Goal: Obtain resource: Download file/media

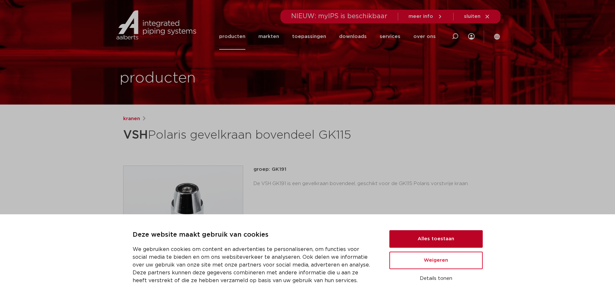
click at [458, 243] on button "Alles toestaan" at bounding box center [436, 239] width 93 height 18
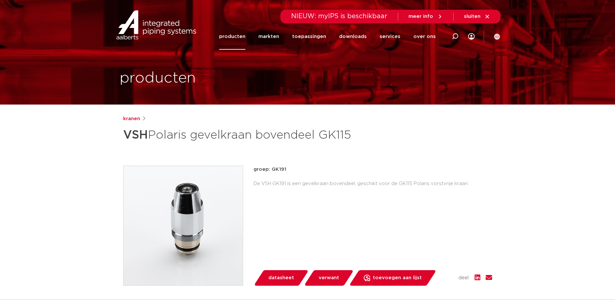
click at [235, 36] on link "producten" at bounding box center [232, 36] width 26 height 26
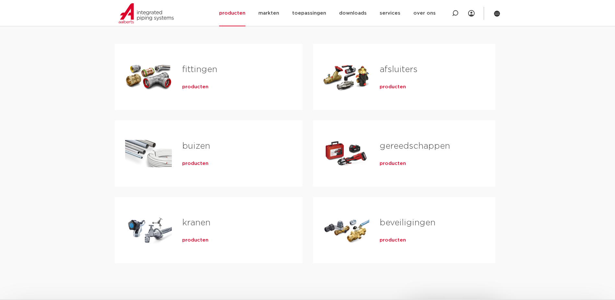
scroll to position [130, 0]
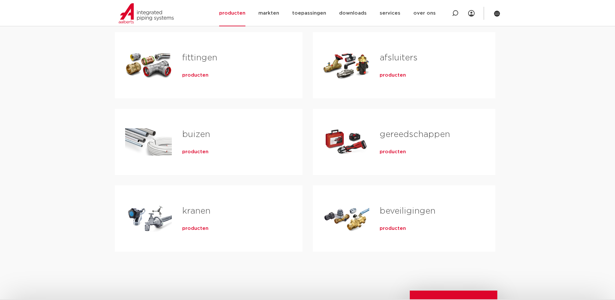
click at [186, 216] on h2 "kranen" at bounding box center [232, 212] width 100 height 15
click at [191, 210] on link "kranen" at bounding box center [196, 211] width 28 height 8
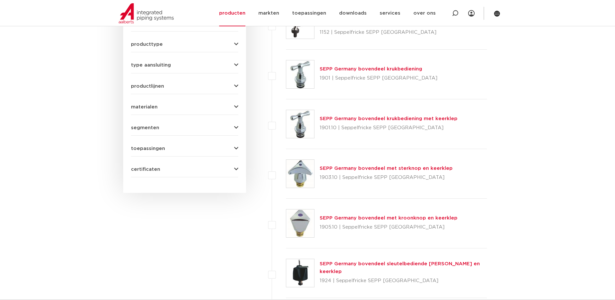
scroll to position [195, 0]
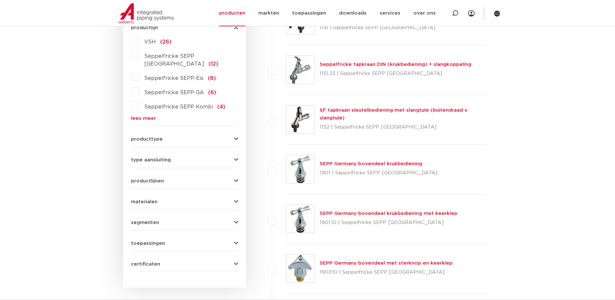
click at [169, 137] on button "producttype" at bounding box center [184, 139] width 107 height 5
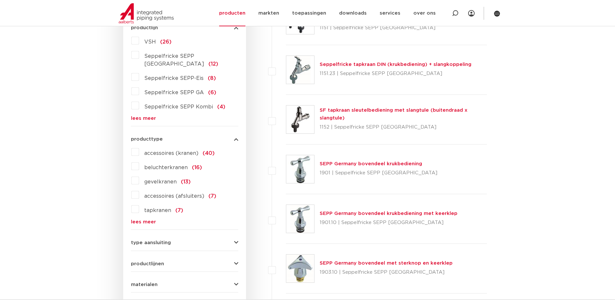
click at [151, 179] on span "gevelkranen" at bounding box center [160, 181] width 32 height 5
click at [0, 0] on input "gevelkranen (13)" at bounding box center [0, 0] width 0 height 0
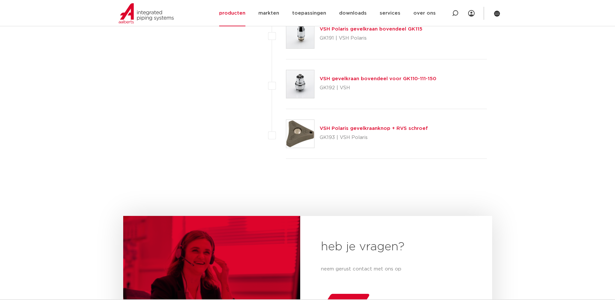
scroll to position [649, 0]
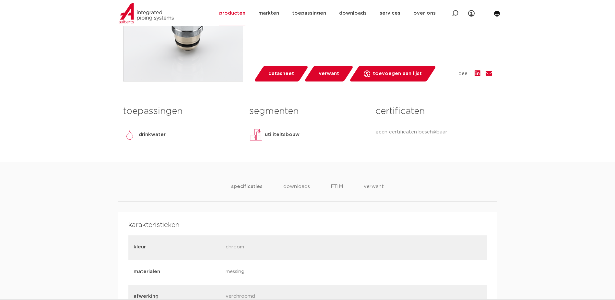
scroll to position [195, 0]
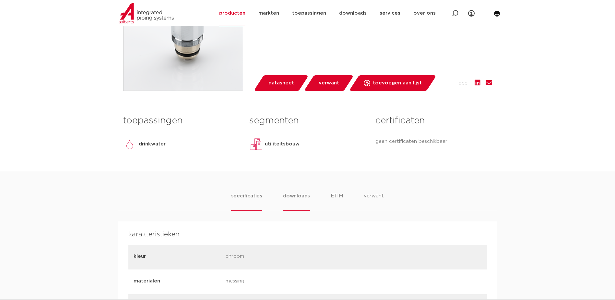
click at [294, 196] on li "downloads" at bounding box center [296, 201] width 27 height 18
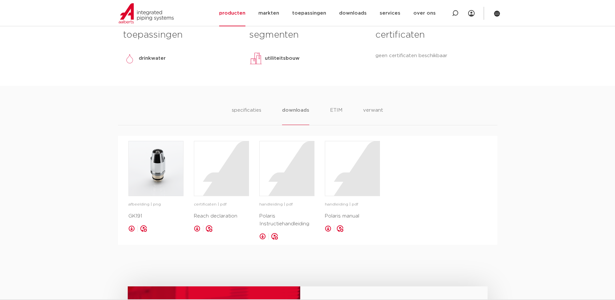
scroll to position [292, 0]
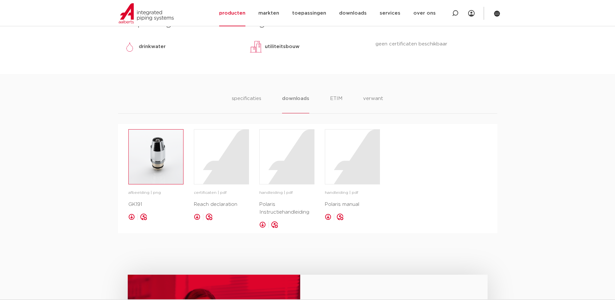
click at [159, 157] on img at bounding box center [156, 156] width 54 height 54
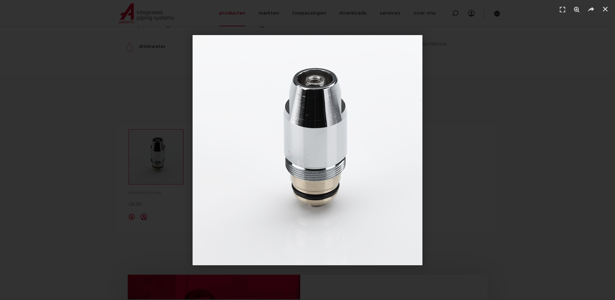
click at [159, 157] on div "1 / 1" at bounding box center [308, 150] width 570 height 254
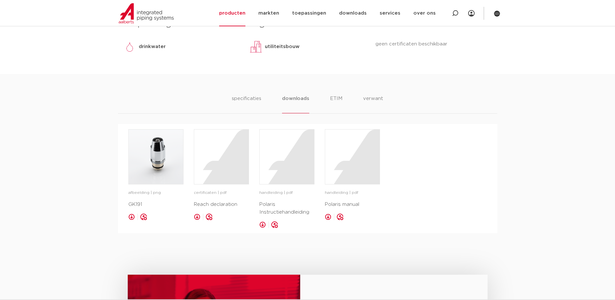
click at [117, 163] on div "specificaties downloads ETIM verwant specificaties downloads ETIM verwant karak…" at bounding box center [307, 153] width 615 height 159
click at [129, 159] on img at bounding box center [156, 156] width 54 height 54
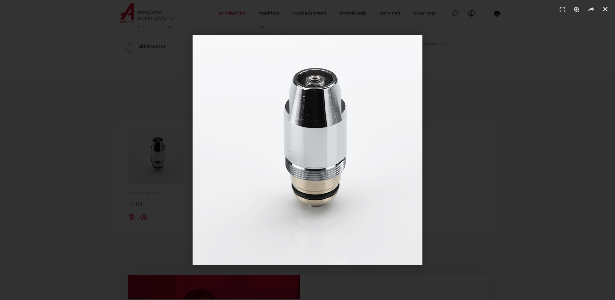
click at [123, 139] on div "1 / 1" at bounding box center [308, 150] width 570 height 254
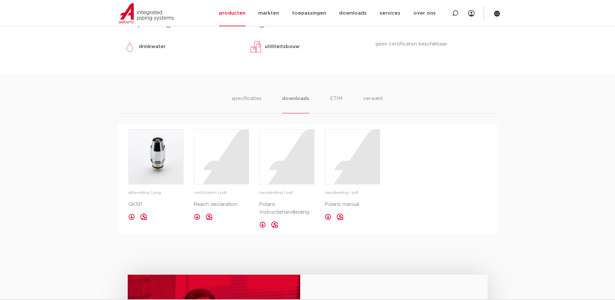
click at [323, 96] on ul "specificaties downloads ETIM verwant" at bounding box center [307, 104] width 151 height 18
click at [331, 96] on li "ETIM" at bounding box center [337, 104] width 12 height 18
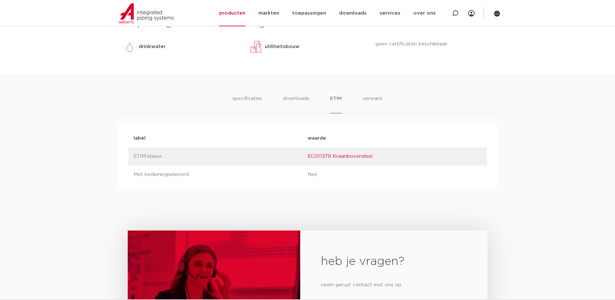
click at [359, 97] on ul "specificaties downloads ETIM verwant" at bounding box center [308, 104] width 150 height 18
click at [365, 97] on li "verwant" at bounding box center [373, 104] width 20 height 18
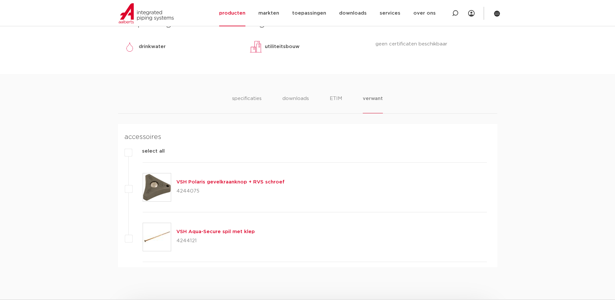
click at [275, 97] on ul "specificaties downloads ETIM verwant" at bounding box center [307, 104] width 151 height 18
click at [260, 100] on li "specificaties" at bounding box center [246, 104] width 31 height 18
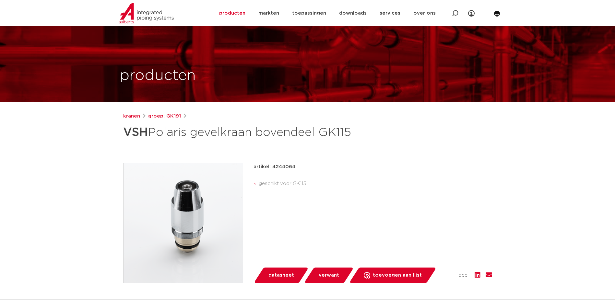
scroll to position [0, 0]
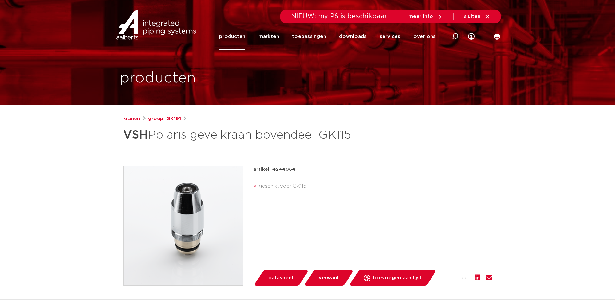
click at [189, 230] on img at bounding box center [183, 225] width 119 height 119
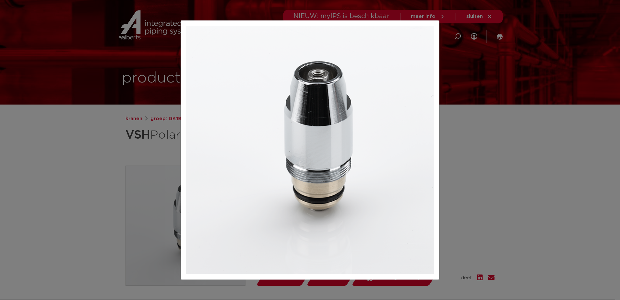
click at [141, 184] on div at bounding box center [310, 150] width 620 height 300
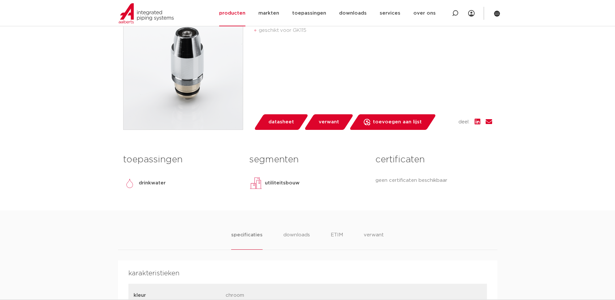
scroll to position [292, 0]
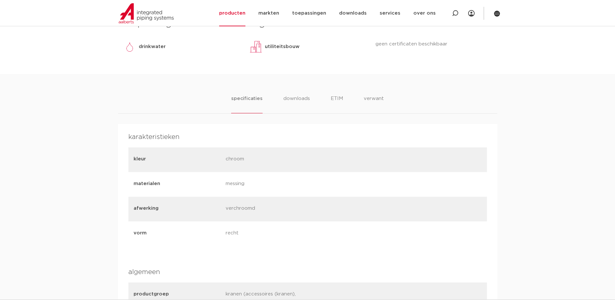
click at [272, 99] on ul "specificaties downloads ETIM verwant" at bounding box center [307, 104] width 152 height 18
click at [297, 97] on li "downloads" at bounding box center [296, 104] width 27 height 18
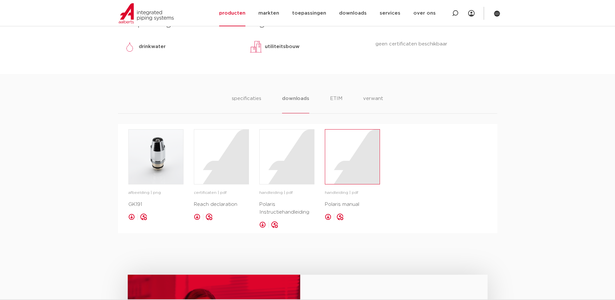
click at [340, 172] on div at bounding box center [352, 156] width 54 height 54
